Goal: Transaction & Acquisition: Obtain resource

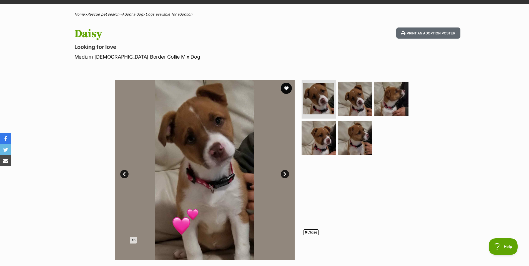
scroll to position [51, 0]
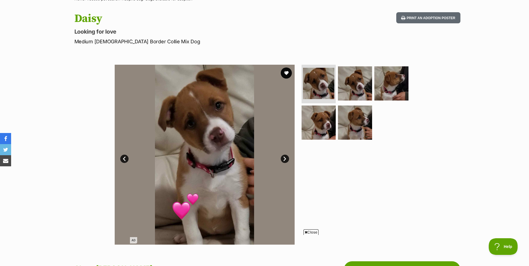
click at [287, 157] on link "Next" at bounding box center [285, 159] width 8 height 8
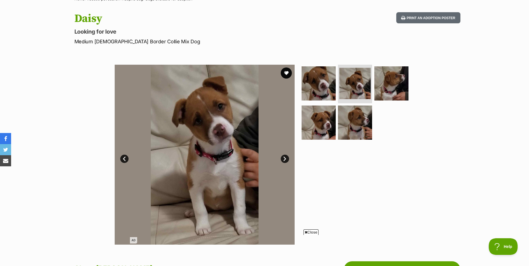
click at [287, 157] on link "Next" at bounding box center [285, 159] width 8 height 8
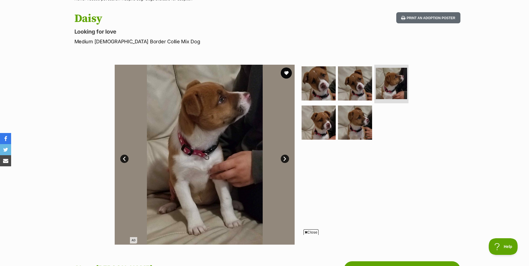
click at [287, 157] on link "Next" at bounding box center [285, 159] width 8 height 8
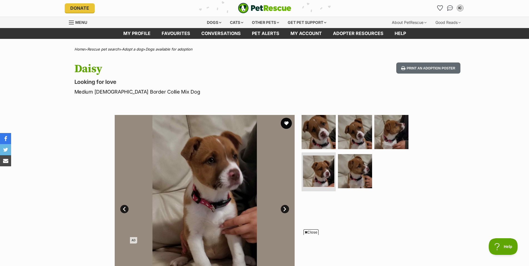
scroll to position [0, 0]
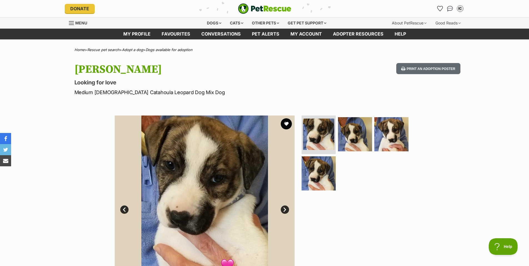
click at [285, 210] on link "Next" at bounding box center [285, 210] width 8 height 8
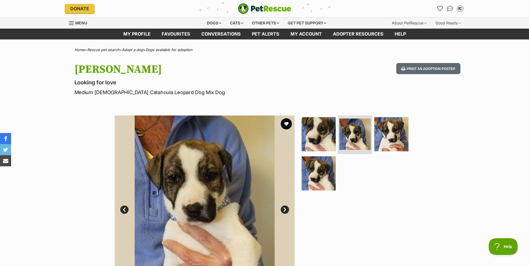
click at [285, 210] on link "Next" at bounding box center [285, 210] width 8 height 8
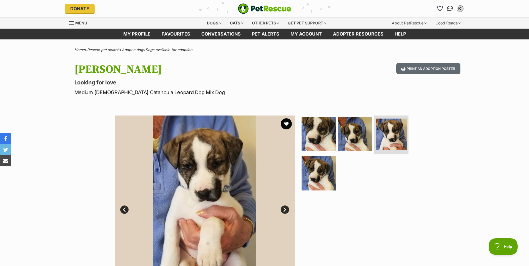
click at [285, 210] on link "Next" at bounding box center [285, 210] width 8 height 8
click at [286, 210] on link "Next" at bounding box center [285, 210] width 8 height 8
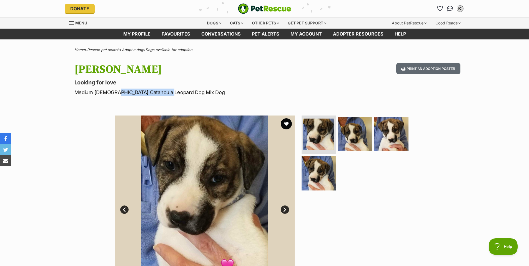
drag, startPoint x: 113, startPoint y: 91, endPoint x: 166, endPoint y: 95, distance: 53.5
click at [166, 95] on p "Medium Female Catahoula Leopard Dog Mix Dog" at bounding box center [191, 93] width 235 height 8
copy p "Catahoula Leopard Dog"
click at [72, 129] on div "Available 1 of 4 images 1 of 4 images 1 of 4 images 1 of 4 images Next Prev 1 2…" at bounding box center [264, 201] width 529 height 188
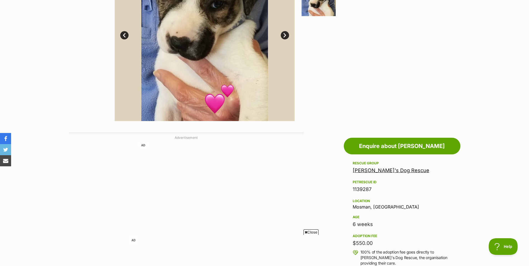
scroll to position [167, 0]
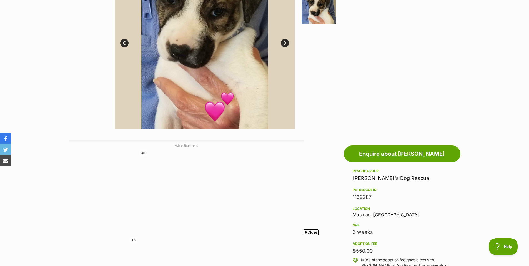
click at [365, 178] on link "Wally's Dog Rescue" at bounding box center [391, 178] width 77 height 6
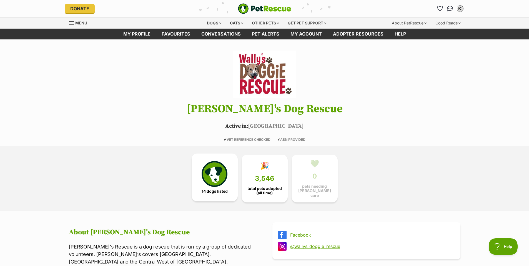
click at [213, 176] on img at bounding box center [215, 174] width 26 height 26
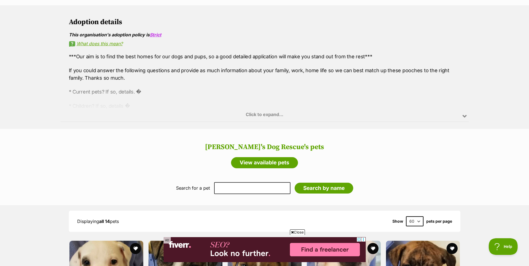
scroll to position [300, 0]
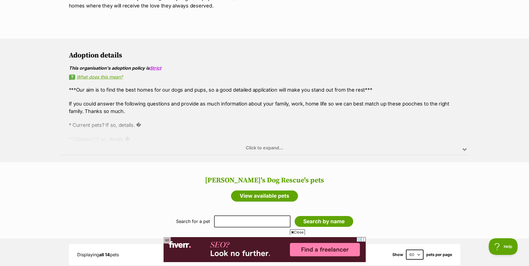
click at [110, 74] on link "What does this mean?" at bounding box center [265, 76] width 392 height 5
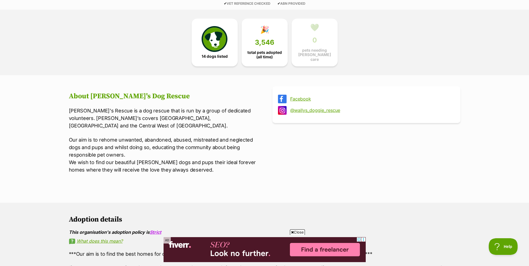
scroll to position [134, 0]
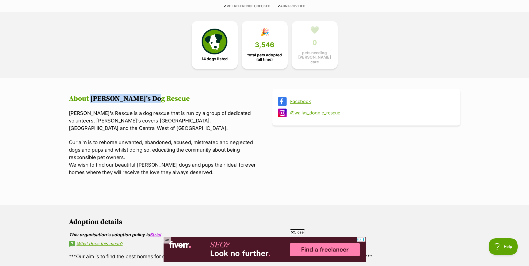
drag, startPoint x: 91, startPoint y: 95, endPoint x: 154, endPoint y: 94, distance: 62.5
click at [154, 95] on h2 "About Wally's Dog Rescue" at bounding box center [163, 99] width 188 height 8
copy h2 "Wally's Dog Rescue"
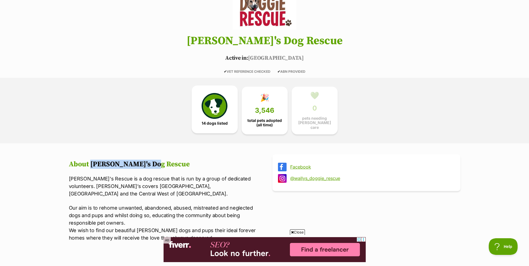
scroll to position [67, 0]
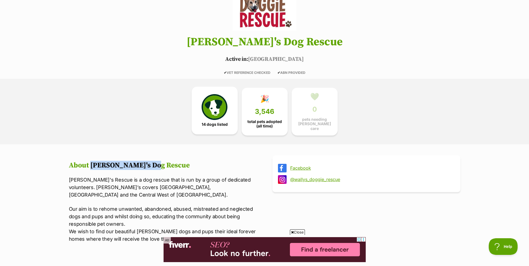
click at [213, 108] on img at bounding box center [215, 107] width 26 height 26
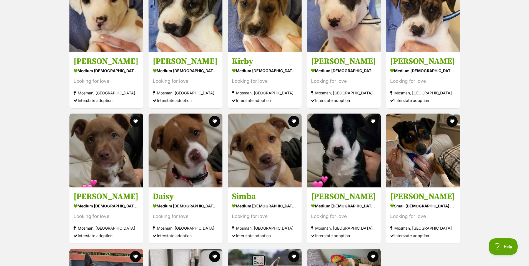
scroll to position [601, 0]
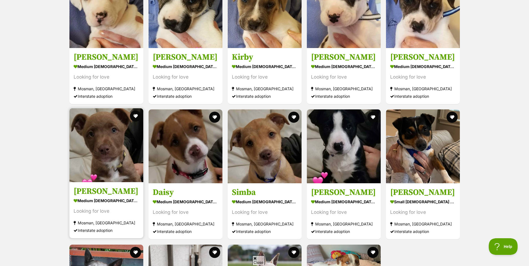
click at [105, 138] on img at bounding box center [106, 145] width 74 height 74
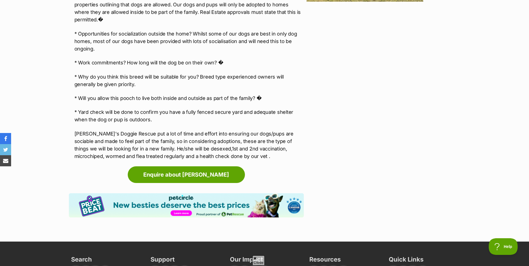
scroll to position [767, 0]
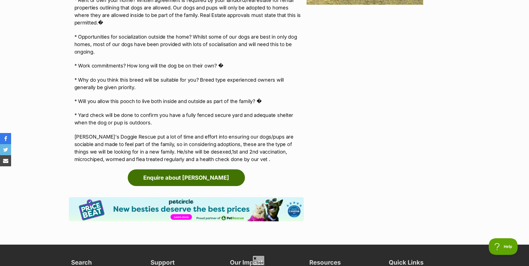
click at [177, 170] on link "Enquire about [PERSON_NAME]" at bounding box center [186, 178] width 117 height 17
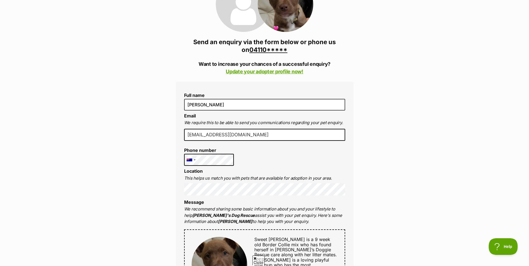
scroll to position [100, 0]
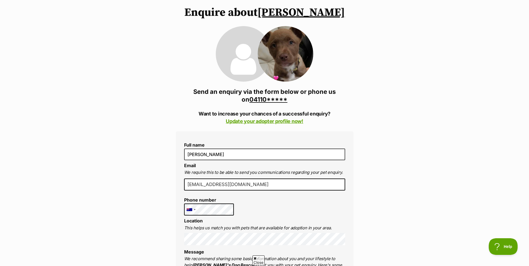
scroll to position [0, 0]
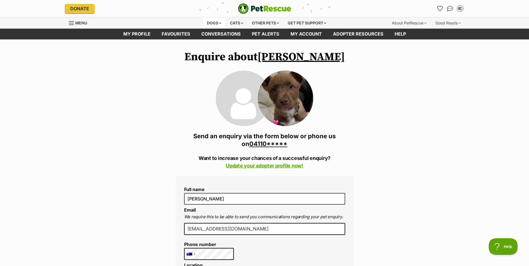
click at [210, 24] on div "Dogs" at bounding box center [214, 23] width 22 height 11
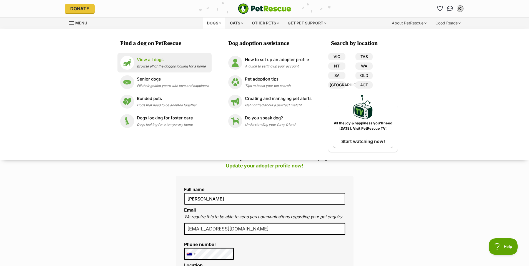
click at [154, 59] on p "View all dogs" at bounding box center [171, 60] width 69 height 6
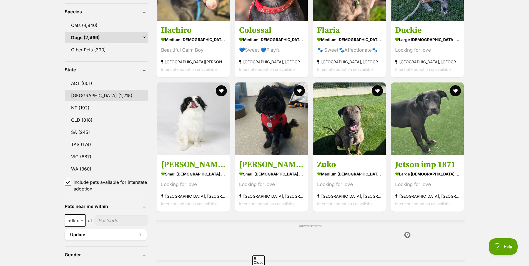
click at [82, 93] on link "[GEOGRAPHIC_DATA] (1,215)" at bounding box center [106, 96] width 83 height 12
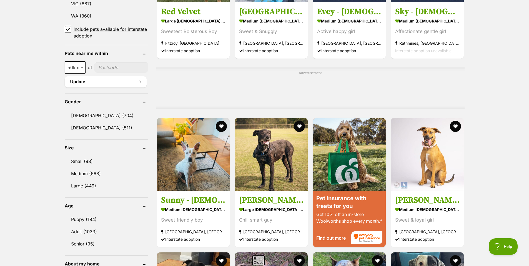
scroll to position [400, 0]
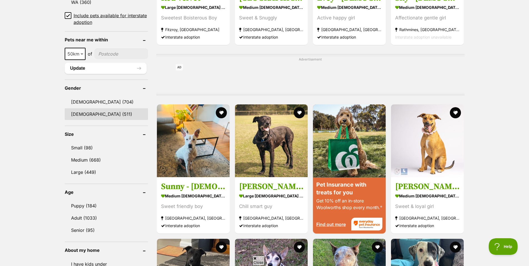
click at [79, 113] on link "[DEMOGRAPHIC_DATA] (511)" at bounding box center [106, 114] width 83 height 12
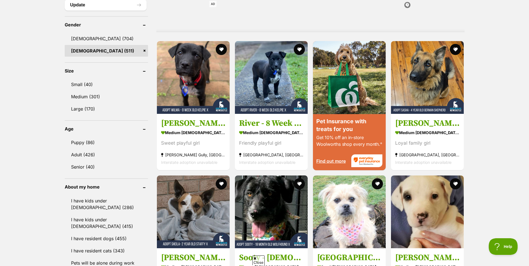
scroll to position [467, 0]
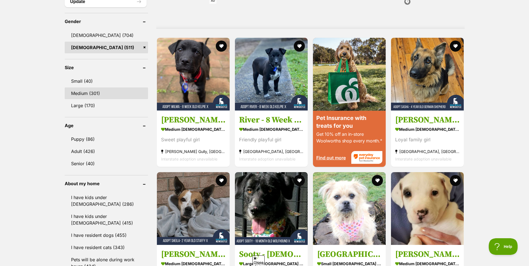
click at [78, 92] on link "Medium (301)" at bounding box center [106, 94] width 83 height 12
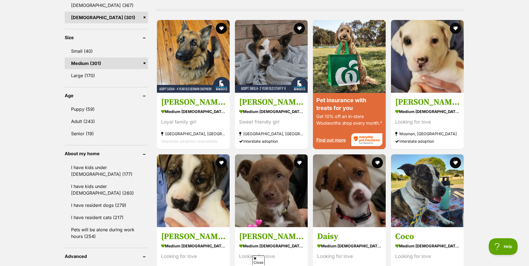
scroll to position [500, 0]
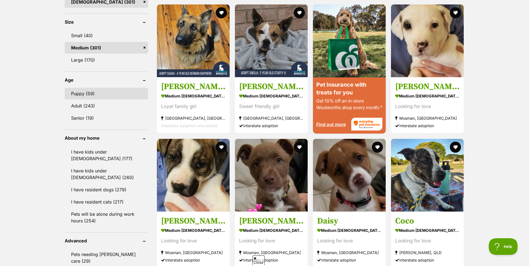
click at [78, 93] on link "Puppy (59)" at bounding box center [106, 94] width 83 height 12
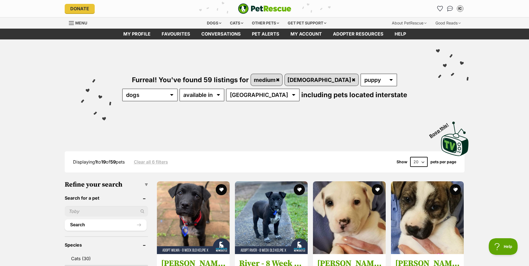
select select "60"
click at [411, 157] on select "20 40 60" at bounding box center [420, 162] width 18 height 10
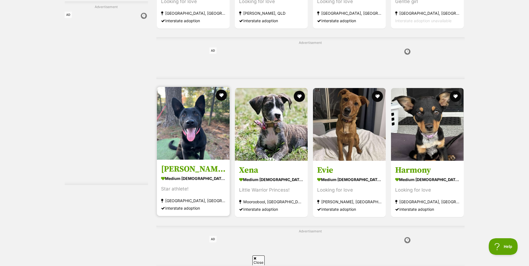
click at [203, 128] on img at bounding box center [193, 123] width 73 height 73
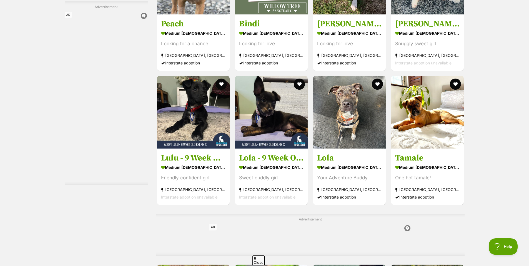
scroll to position [1067, 0]
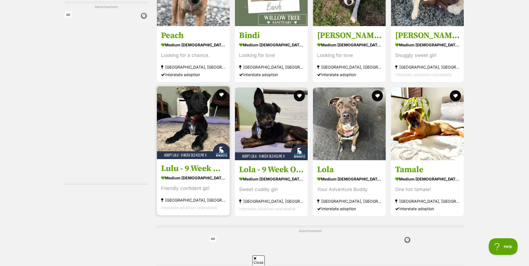
click at [190, 129] on img at bounding box center [193, 122] width 73 height 73
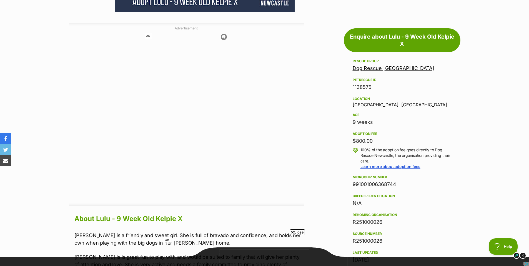
scroll to position [267, 0]
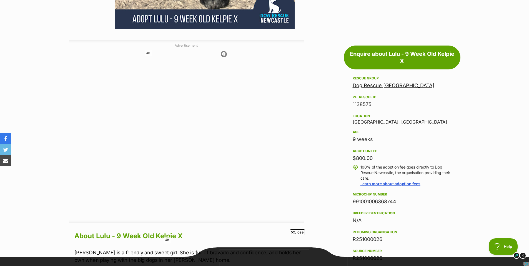
click at [378, 85] on link "Dog Rescue [GEOGRAPHIC_DATA]" at bounding box center [394, 86] width 82 height 6
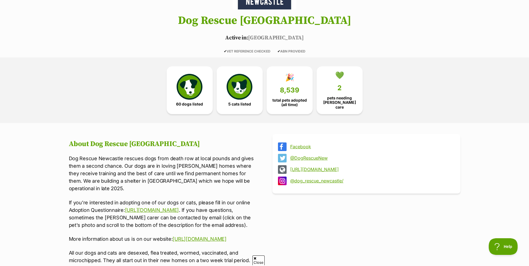
scroll to position [100, 0]
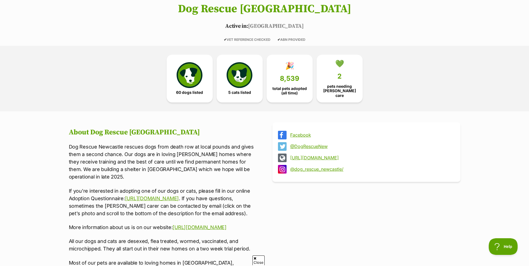
click at [324, 156] on link "http://www.dogrescuenewcastle.com.au" at bounding box center [371, 157] width 163 height 5
